Goal: Task Accomplishment & Management: Use online tool/utility

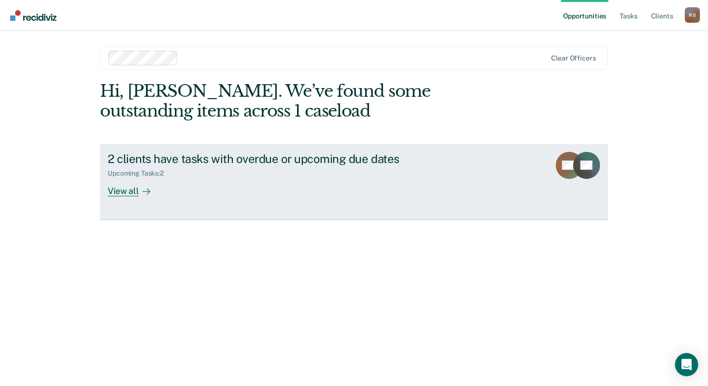
click at [121, 194] on div "View all" at bounding box center [135, 186] width 54 height 19
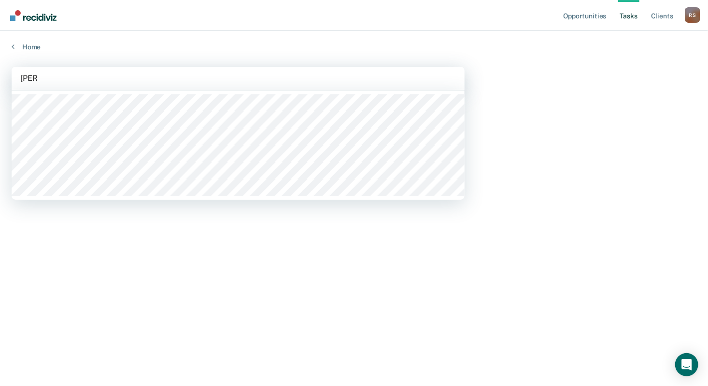
type input "alvar"
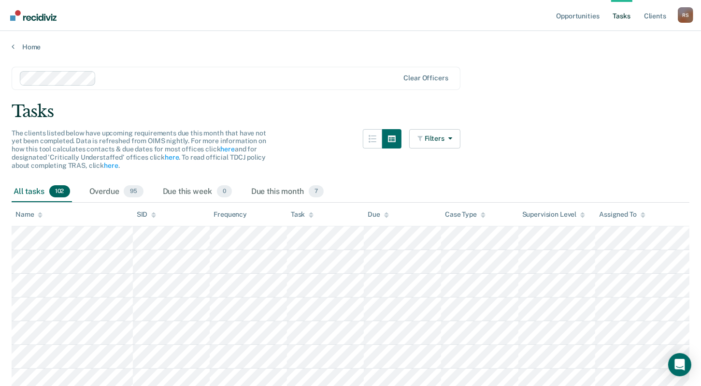
click at [624, 20] on link "Tasks" at bounding box center [621, 15] width 21 height 31
click at [623, 17] on link "Tasks" at bounding box center [621, 15] width 21 height 31
click at [590, 15] on link "Opportunities" at bounding box center [577, 15] width 47 height 31
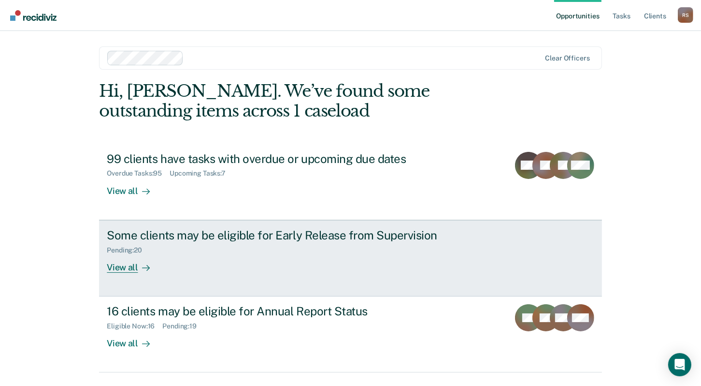
click at [129, 265] on div "View all" at bounding box center [134, 263] width 54 height 19
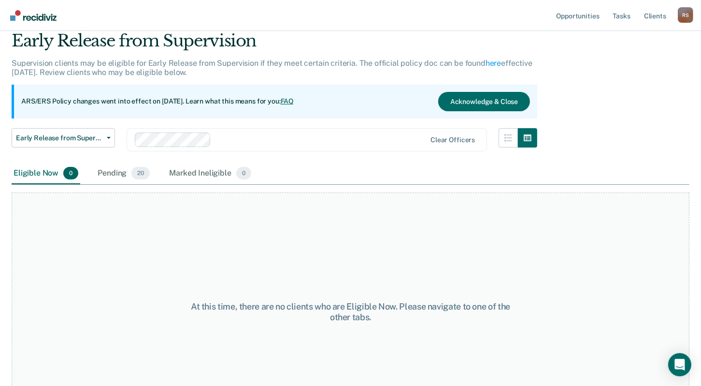
scroll to position [80, 0]
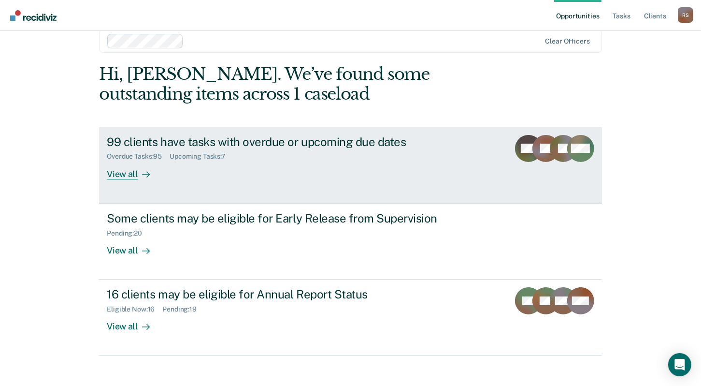
scroll to position [25, 0]
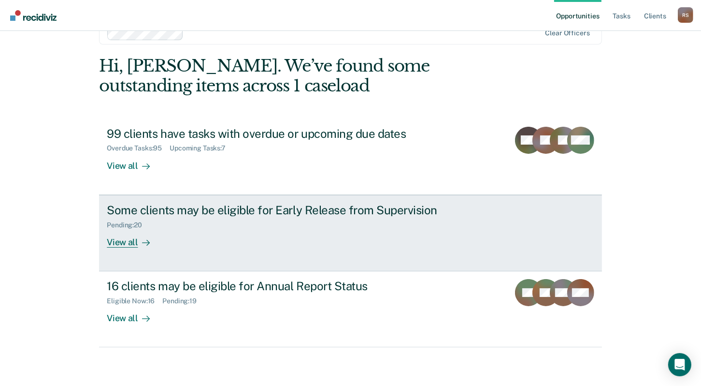
click at [118, 242] on div "View all" at bounding box center [134, 238] width 54 height 19
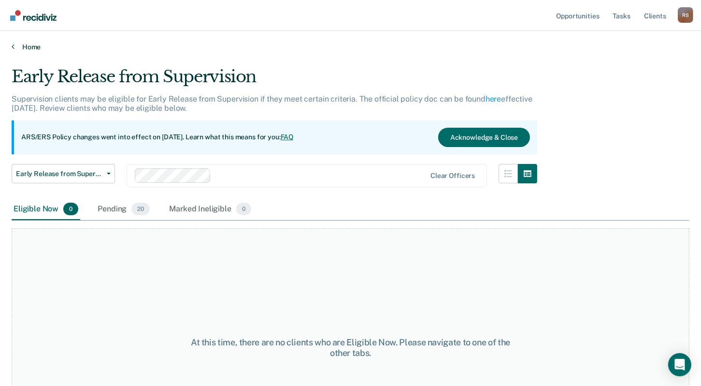
click at [28, 47] on link "Home" at bounding box center [351, 47] width 678 height 9
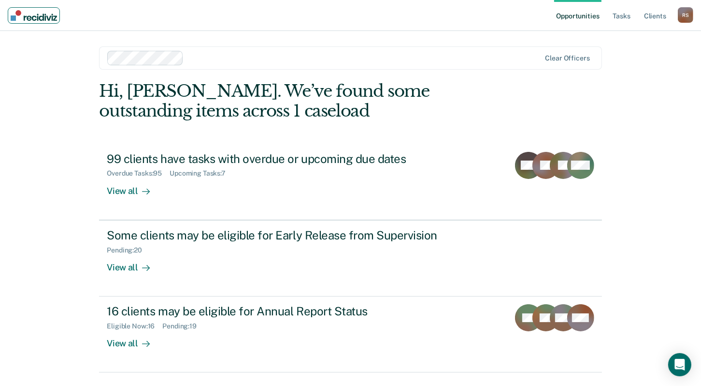
click at [47, 18] on img "Main navigation" at bounding box center [34, 15] width 46 height 11
click at [658, 20] on link "Client s" at bounding box center [655, 15] width 26 height 31
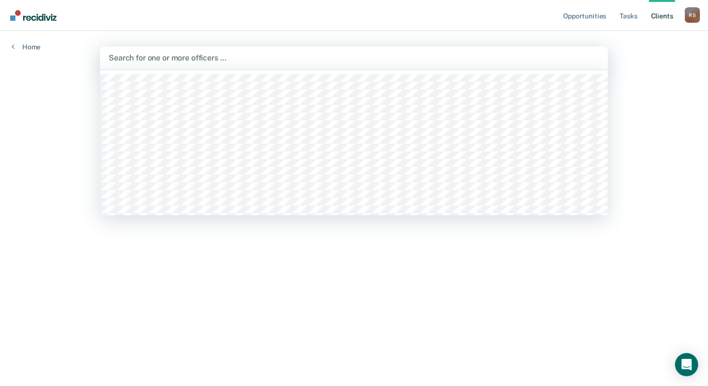
click at [160, 59] on div at bounding box center [354, 57] width 491 height 11
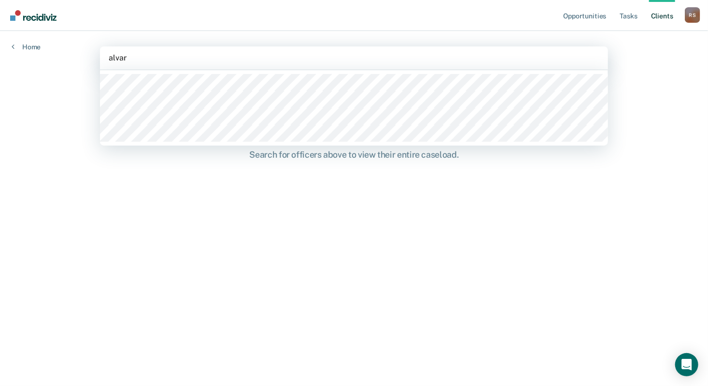
type input "[PERSON_NAME]"
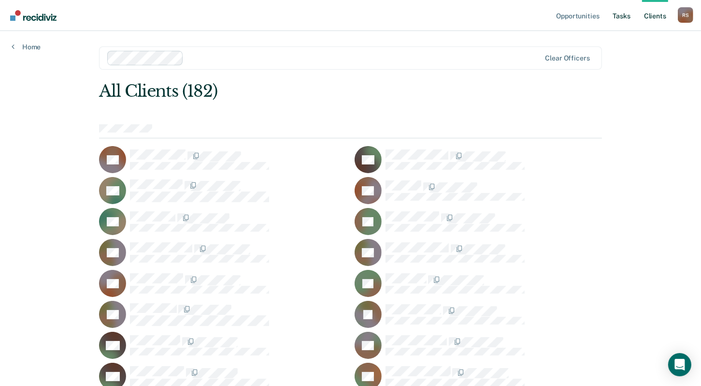
click at [624, 16] on link "Tasks" at bounding box center [621, 15] width 21 height 31
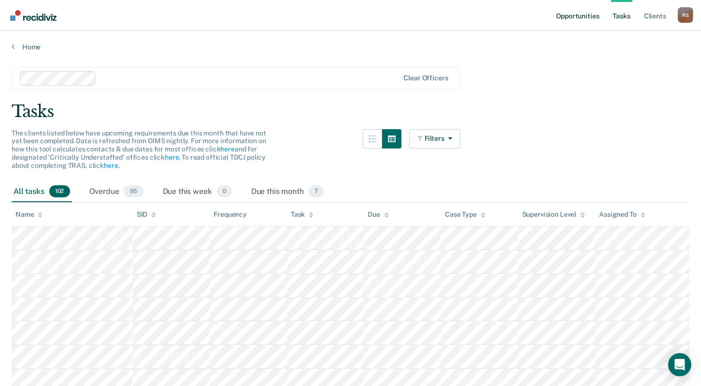
click at [585, 13] on link "Opportunities" at bounding box center [577, 15] width 47 height 31
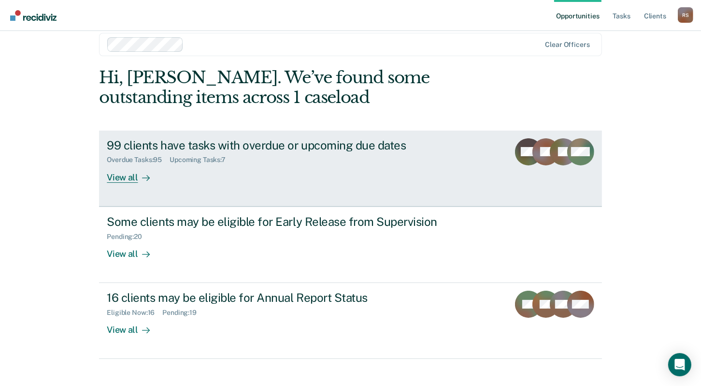
scroll to position [25, 0]
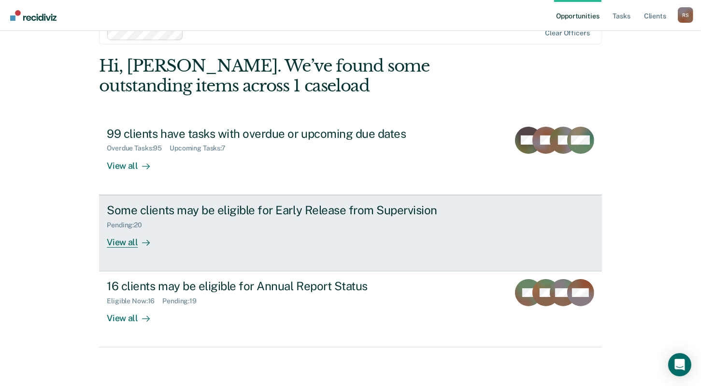
click at [116, 242] on div "View all" at bounding box center [134, 238] width 54 height 19
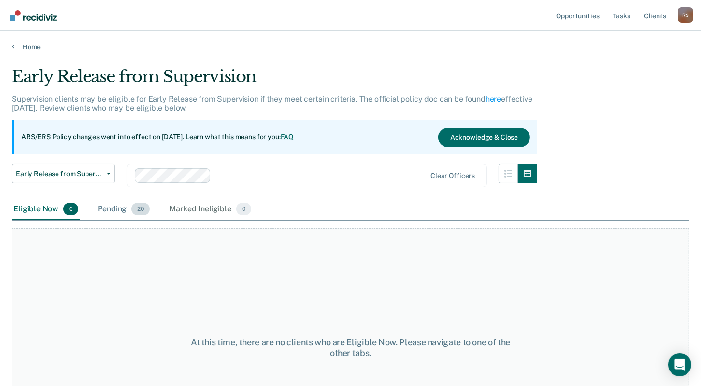
click at [115, 209] on div "Pending 20" at bounding box center [124, 209] width 56 height 21
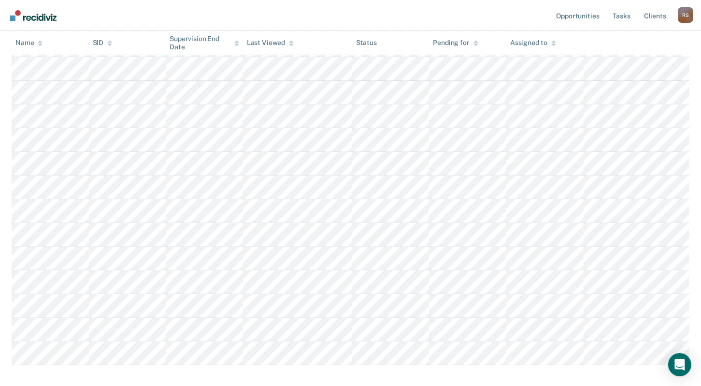
scroll to position [352, 0]
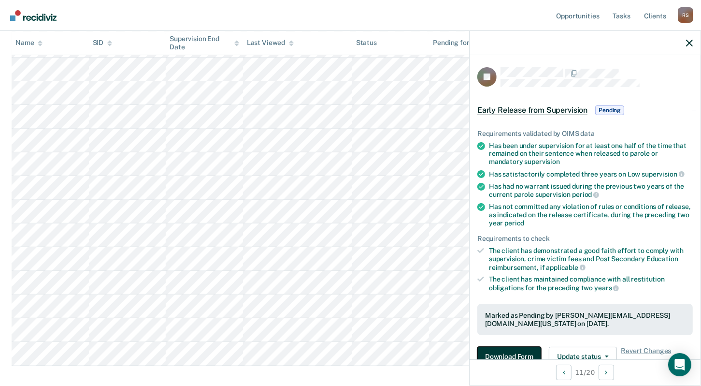
click at [516, 352] on button "Download Form" at bounding box center [509, 355] width 64 height 19
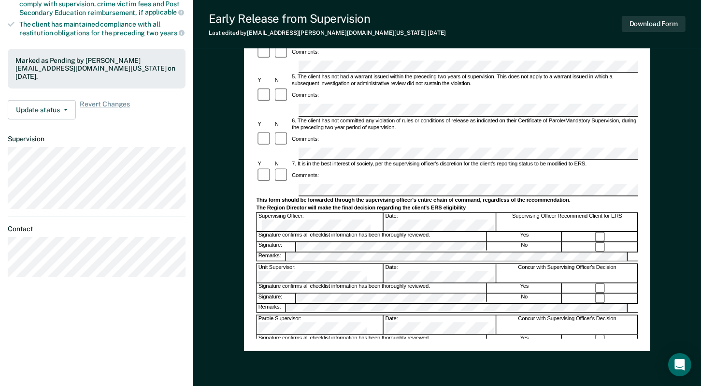
scroll to position [203, 0]
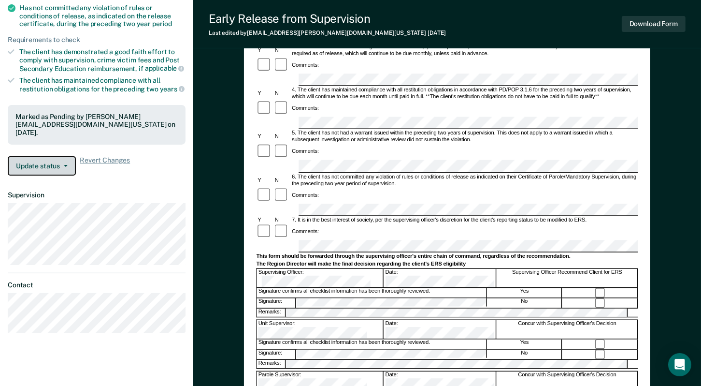
click at [44, 161] on button "Update status" at bounding box center [42, 165] width 68 height 19
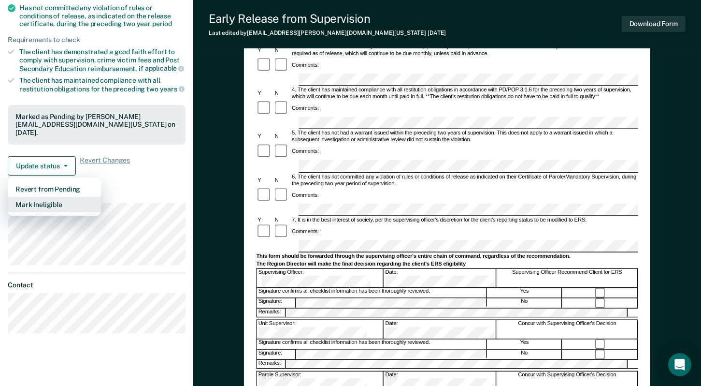
click at [52, 202] on button "Mark Ineligible" at bounding box center [54, 204] width 93 height 15
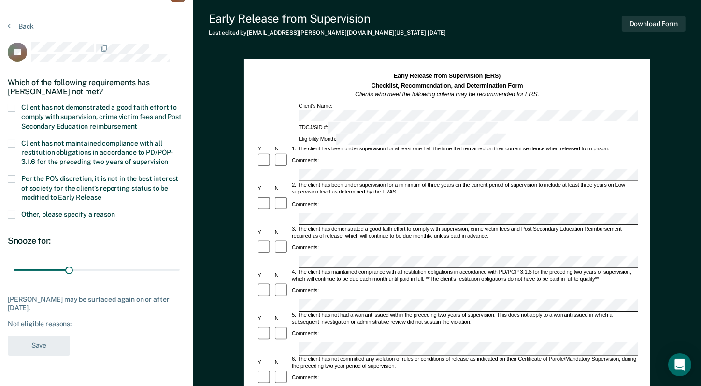
scroll to position [10, 0]
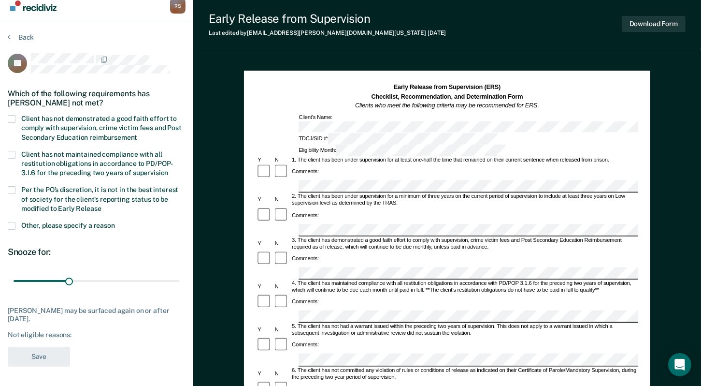
click at [9, 117] on span at bounding box center [12, 119] width 8 height 8
click at [137, 134] on input "Client has not demonstrated a good faith effort to comply with supervision, cri…" at bounding box center [137, 134] width 0 height 0
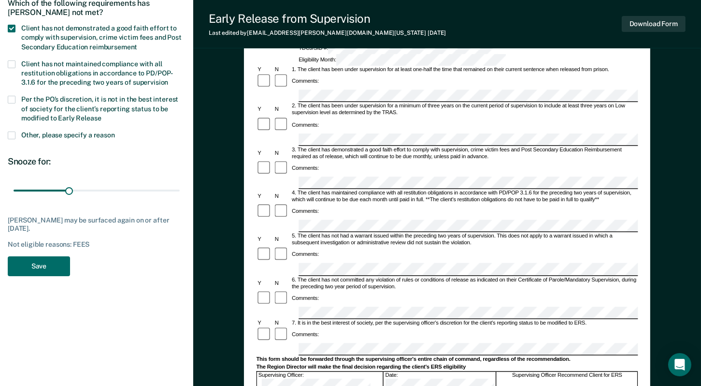
scroll to position [106, 0]
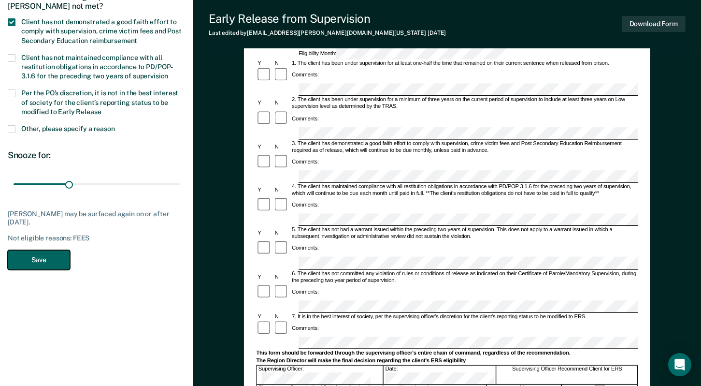
click at [56, 256] on button "Save" at bounding box center [39, 260] width 62 height 20
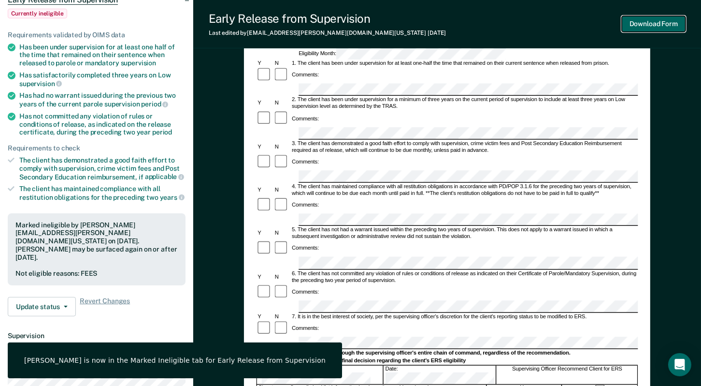
click at [653, 23] on button "Download Form" at bounding box center [654, 24] width 64 height 16
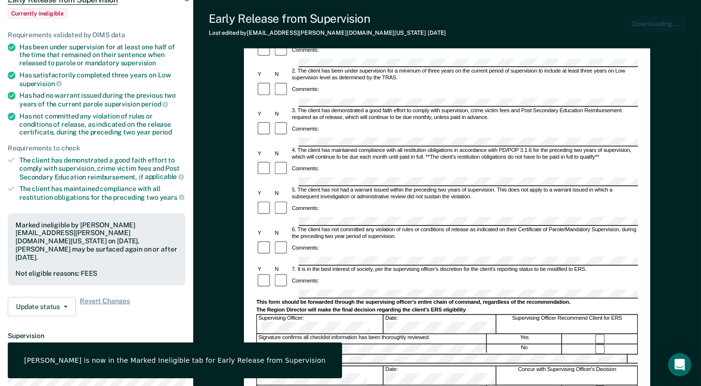
scroll to position [0, 0]
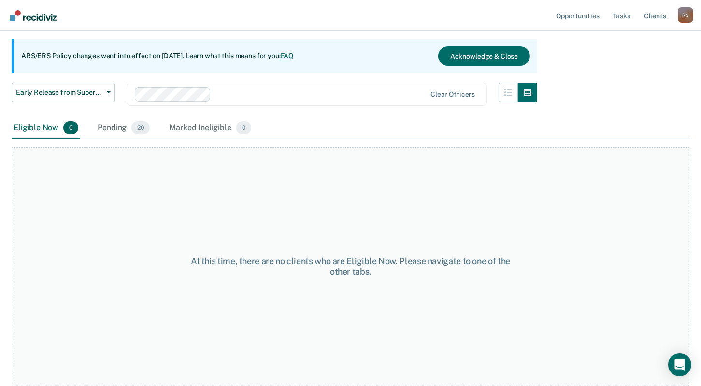
scroll to position [80, 0]
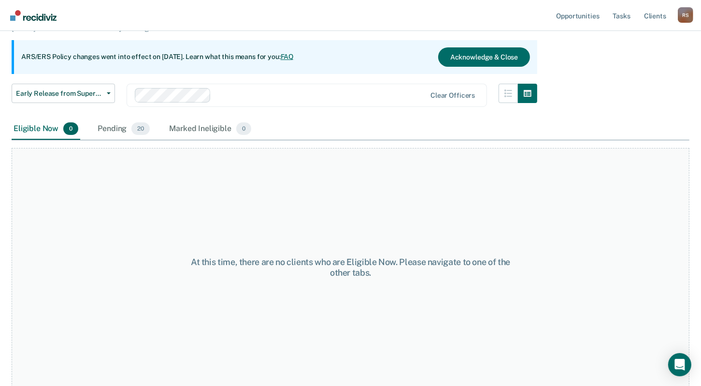
scroll to position [25, 0]
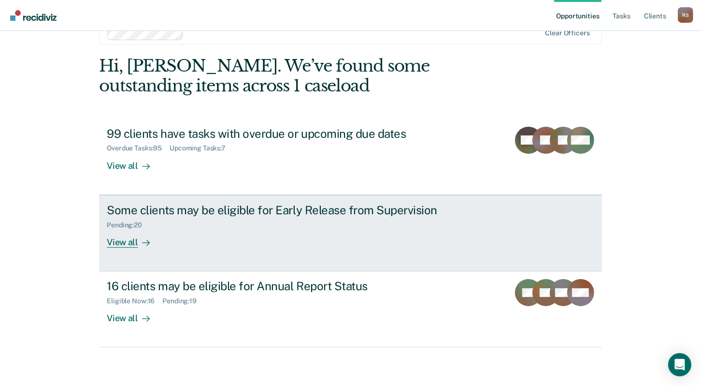
click at [126, 244] on div "View all" at bounding box center [134, 238] width 54 height 19
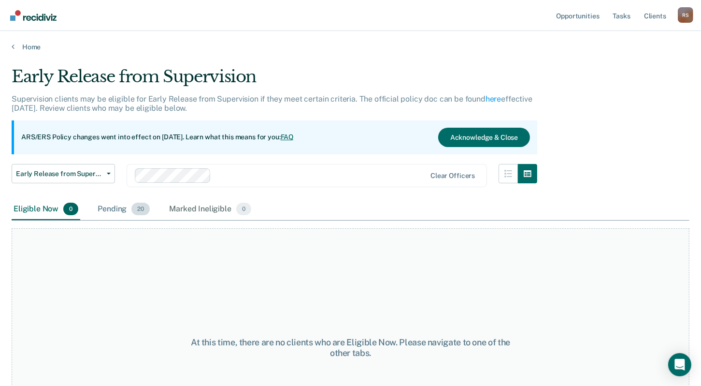
click at [115, 207] on div "Pending 20" at bounding box center [124, 209] width 56 height 21
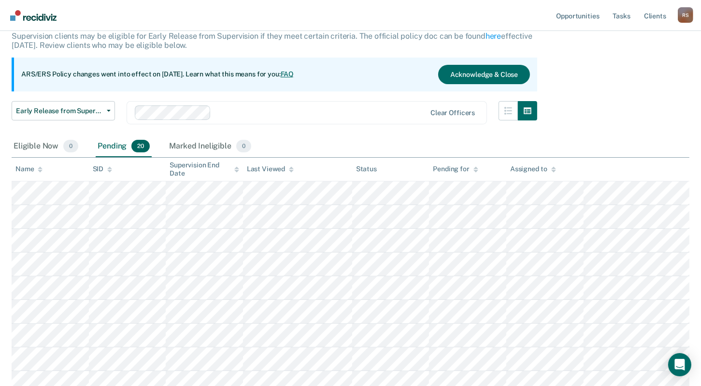
scroll to position [62, 0]
click at [114, 143] on div "Pending 20" at bounding box center [124, 146] width 56 height 21
click at [208, 150] on div "Marked Ineligible 0" at bounding box center [210, 146] width 86 height 21
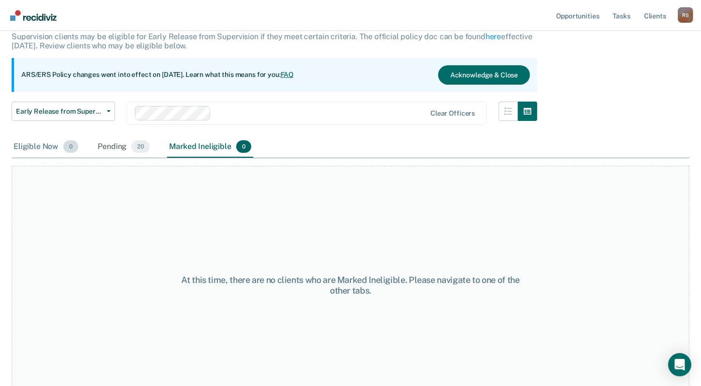
click at [55, 150] on div "Eligible Now 0" at bounding box center [46, 146] width 69 height 21
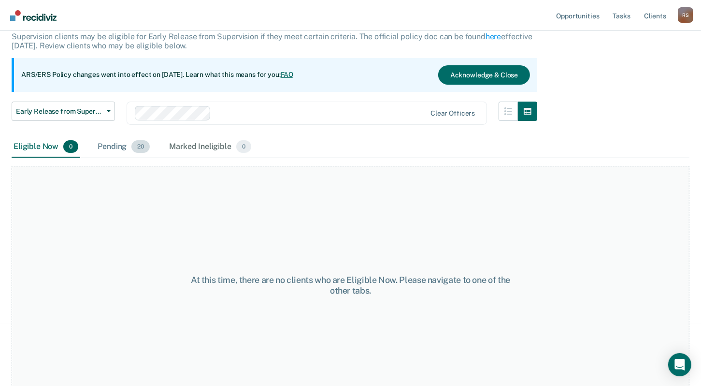
click at [112, 147] on div "Pending 20" at bounding box center [124, 146] width 56 height 21
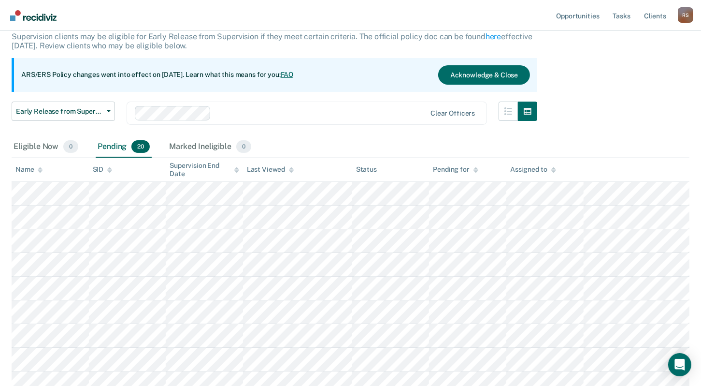
click at [39, 172] on icon at bounding box center [40, 170] width 5 height 6
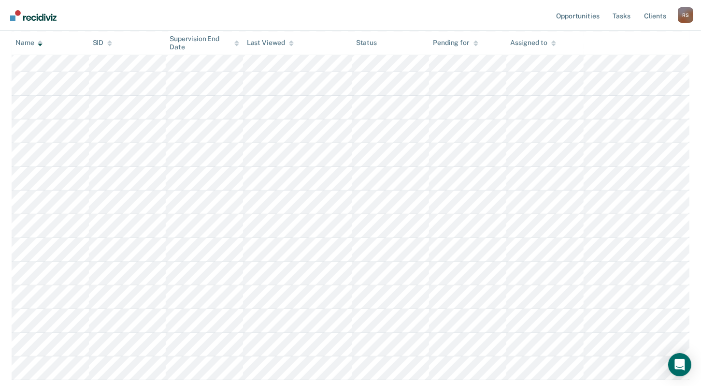
scroll to position [352, 0]
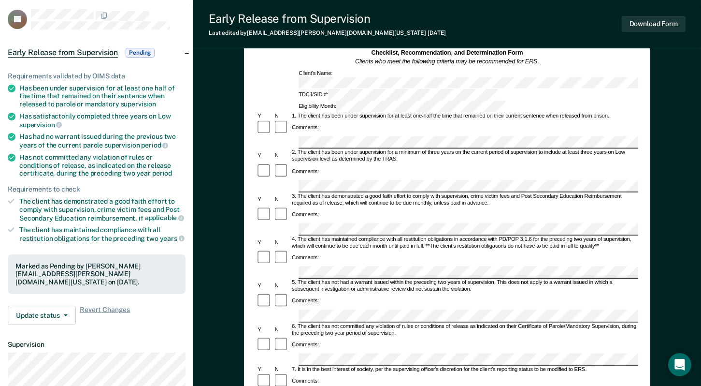
scroll to position [48, 0]
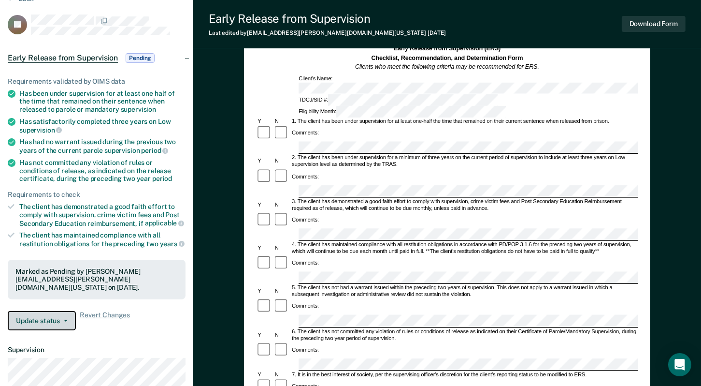
click at [60, 312] on button "Update status" at bounding box center [42, 320] width 68 height 19
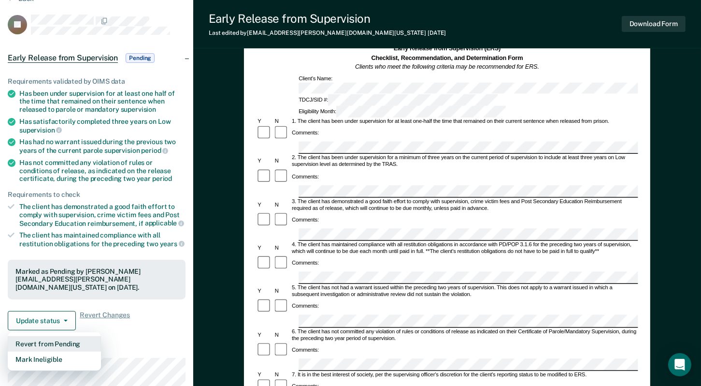
click at [60, 344] on button "Revert from Pending" at bounding box center [54, 343] width 93 height 15
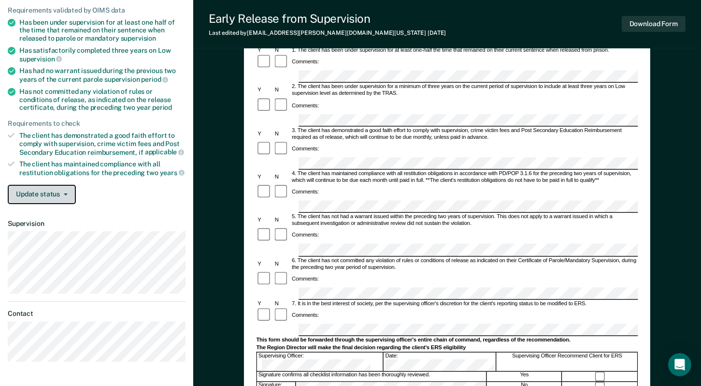
scroll to position [97, 0]
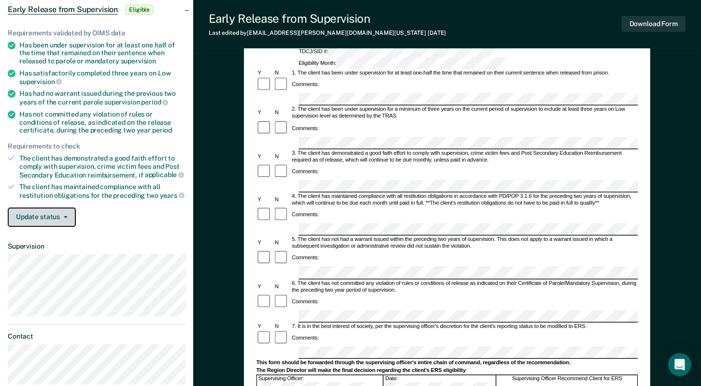
click at [67, 215] on button "Update status" at bounding box center [42, 216] width 68 height 19
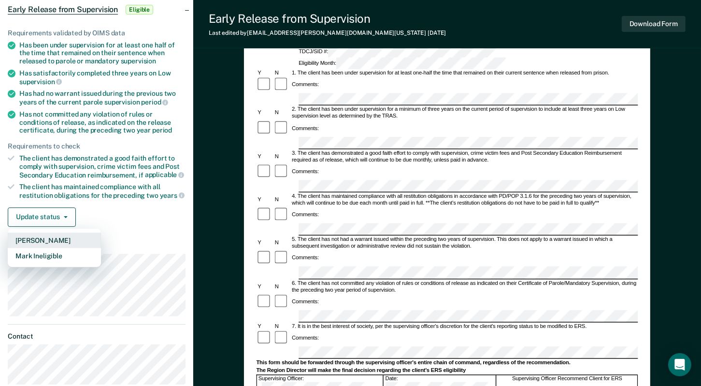
click at [63, 236] on button "[PERSON_NAME]" at bounding box center [54, 239] width 93 height 15
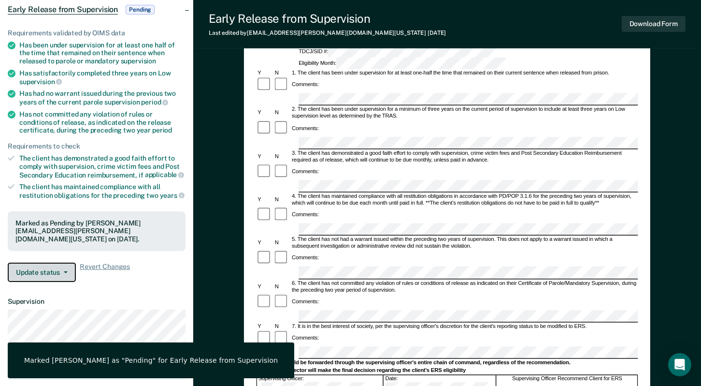
scroll to position [145, 0]
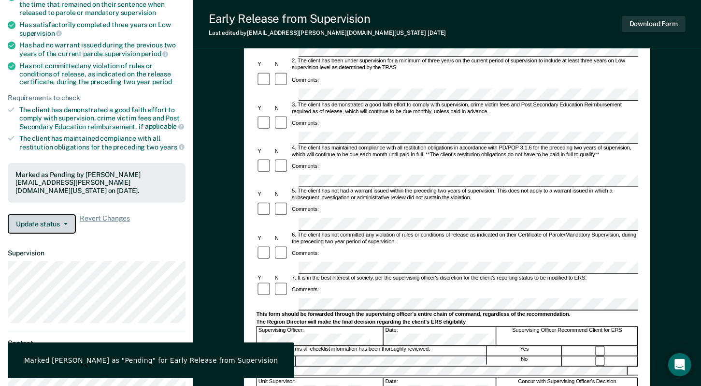
click at [66, 219] on button "Update status" at bounding box center [42, 223] width 68 height 19
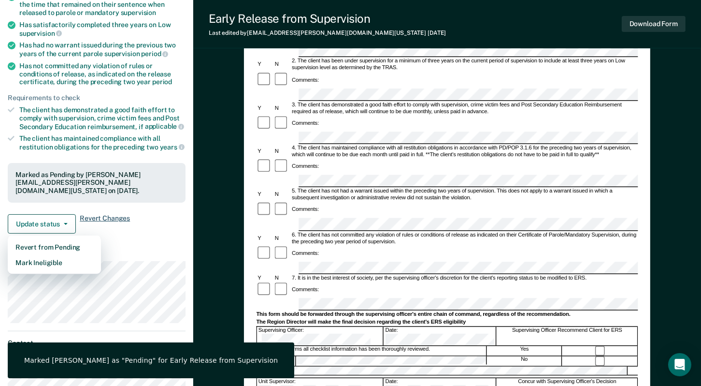
click at [114, 228] on span "Revert Changes" at bounding box center [105, 223] width 50 height 19
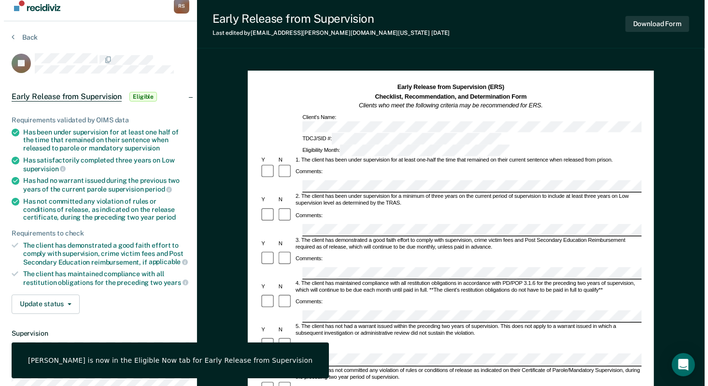
scroll to position [0, 0]
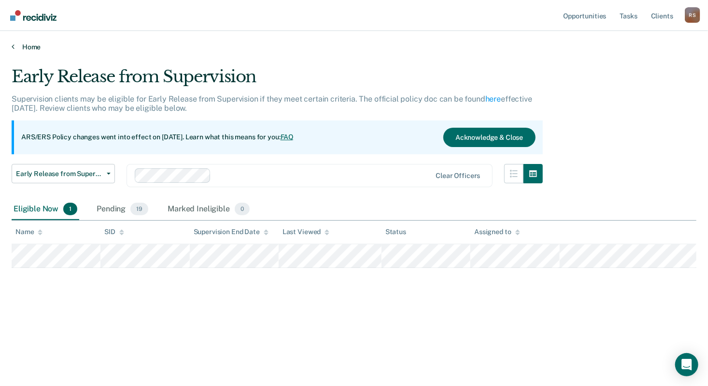
click at [38, 47] on link "Home" at bounding box center [354, 47] width 685 height 9
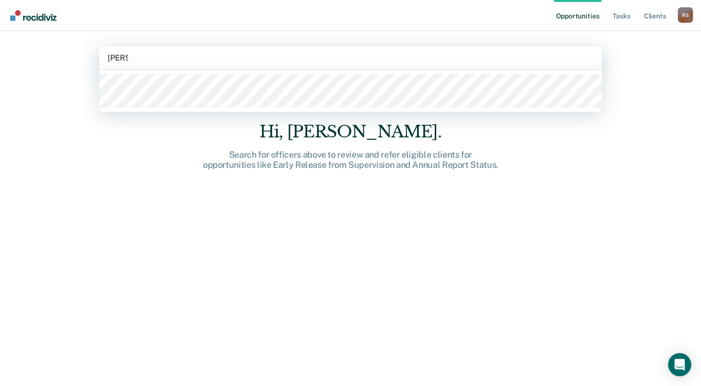
type input "[PERSON_NAME]"
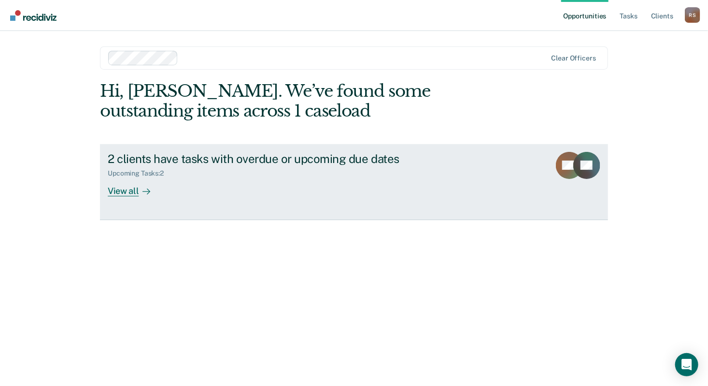
click at [124, 190] on div "View all" at bounding box center [135, 186] width 54 height 19
